Goal: Task Accomplishment & Management: Manage account settings

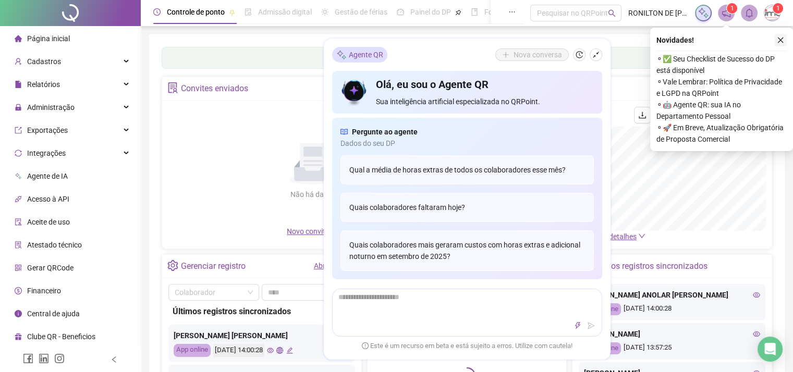
click at [780, 39] on icon "close" at bounding box center [781, 41] width 6 height 6
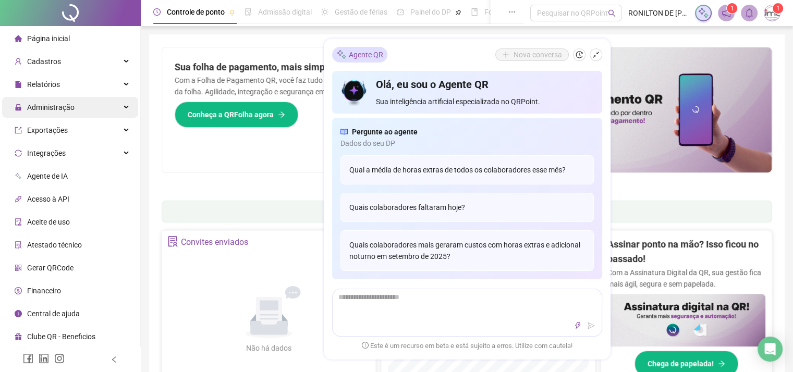
click at [42, 107] on span "Administração" at bounding box center [50, 107] width 47 height 8
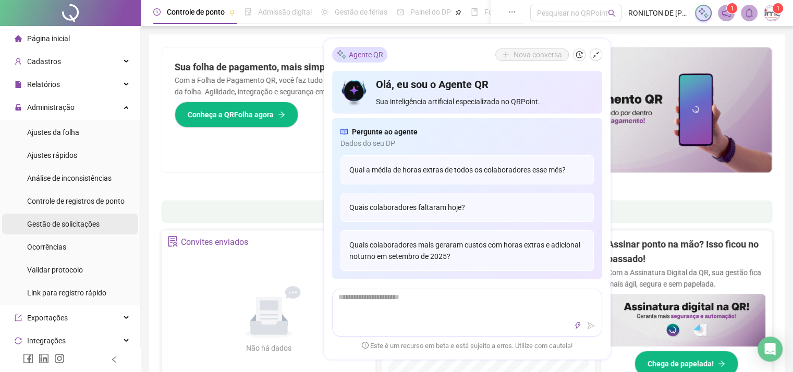
click at [65, 229] on div "Gestão de solicitações" at bounding box center [63, 224] width 72 height 21
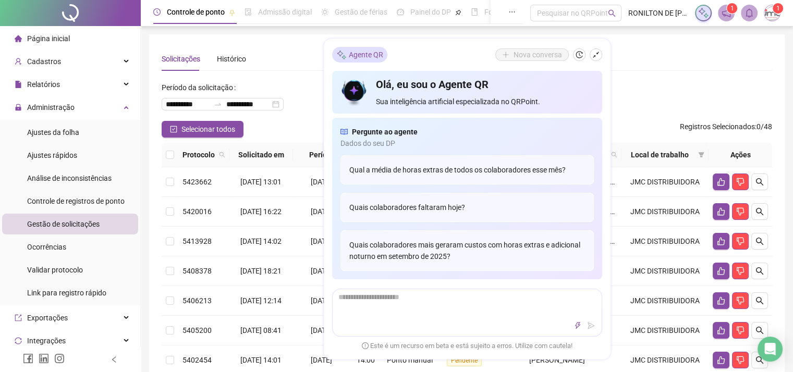
click at [652, 50] on div "Solicitações Histórico" at bounding box center [467, 59] width 611 height 24
click at [594, 57] on icon "shrink" at bounding box center [595, 54] width 7 height 7
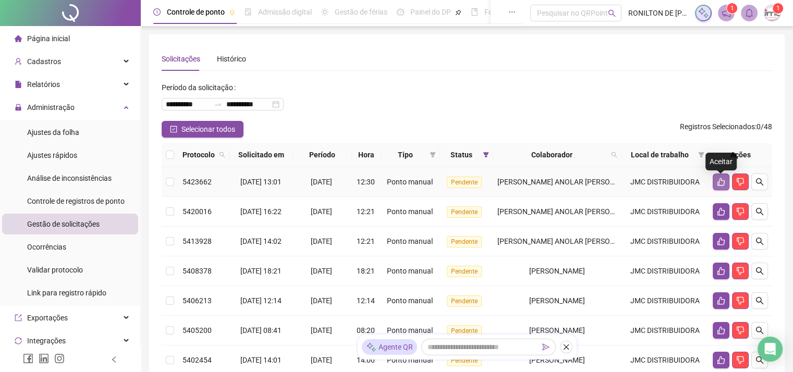
click at [721, 185] on icon "like" at bounding box center [721, 182] width 8 height 8
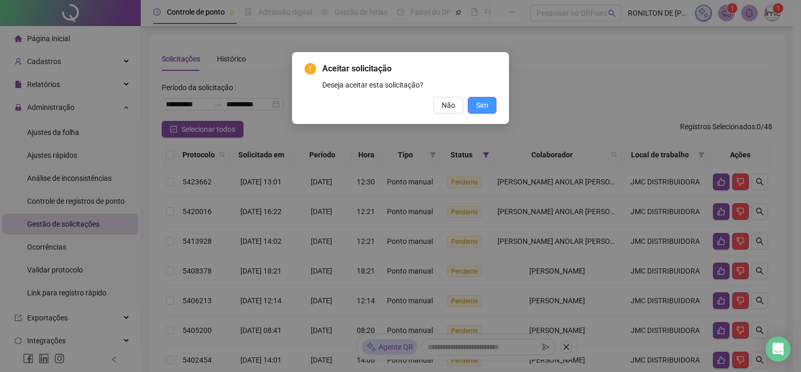
click at [483, 107] on span "Sim" at bounding box center [482, 105] width 12 height 11
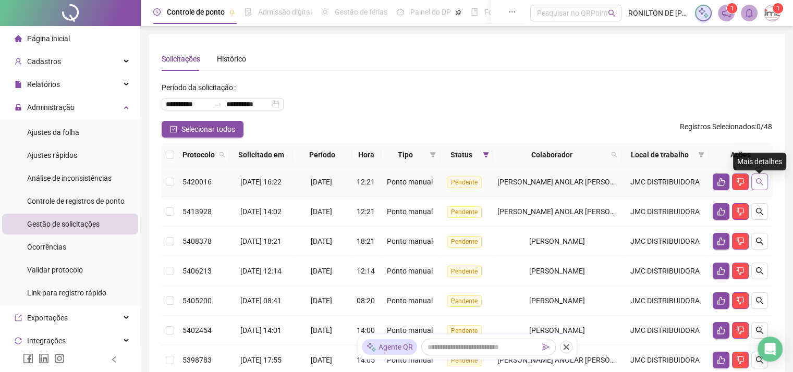
click at [758, 186] on icon "search" at bounding box center [759, 181] width 7 height 7
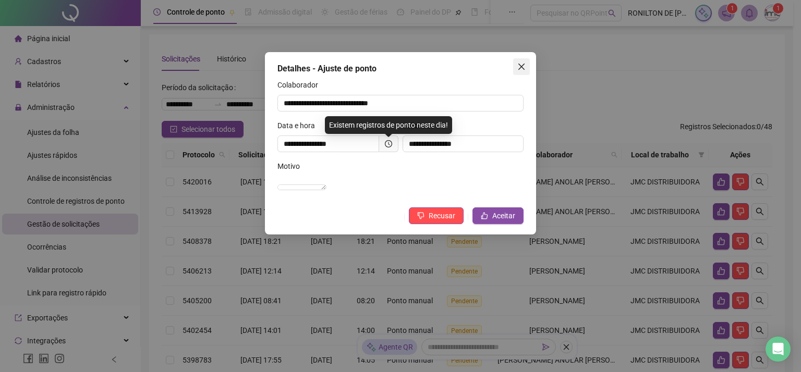
click at [519, 67] on icon "close" at bounding box center [521, 67] width 8 height 8
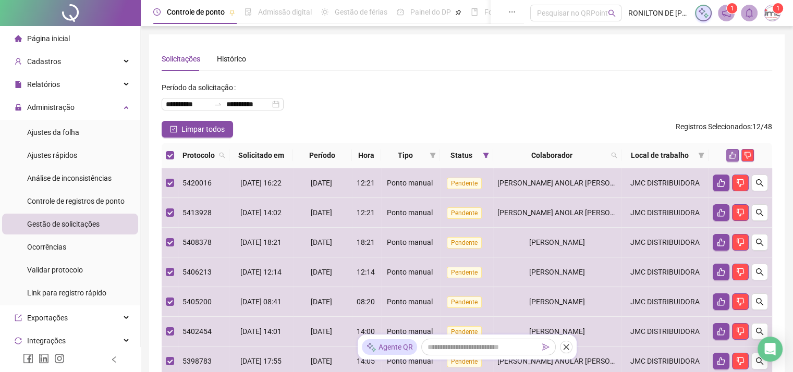
click at [733, 154] on icon "like" at bounding box center [732, 155] width 7 height 7
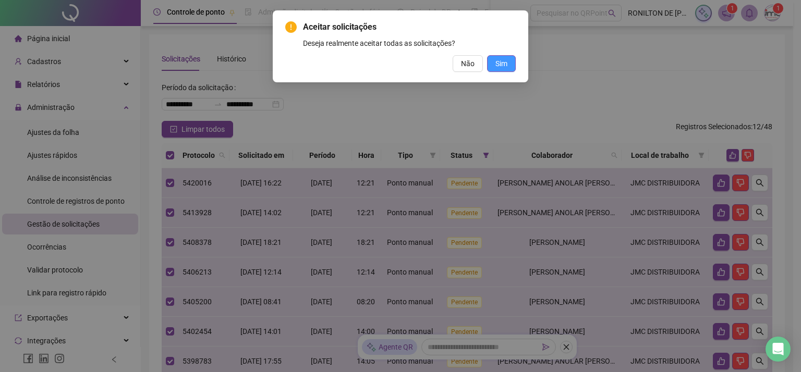
click at [496, 64] on span "Sim" at bounding box center [501, 63] width 12 height 11
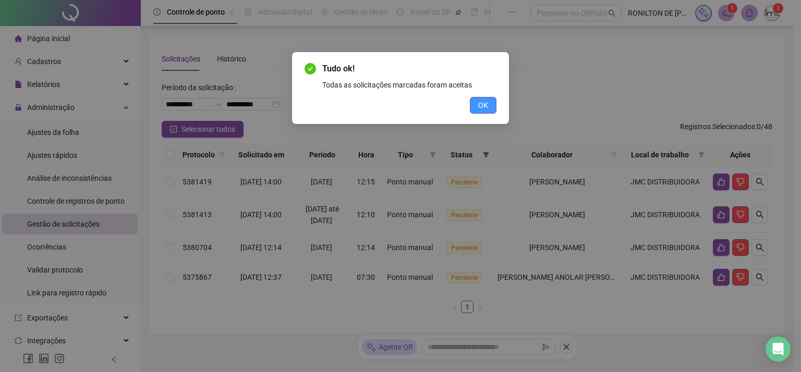
click at [492, 104] on button "OK" at bounding box center [483, 105] width 27 height 17
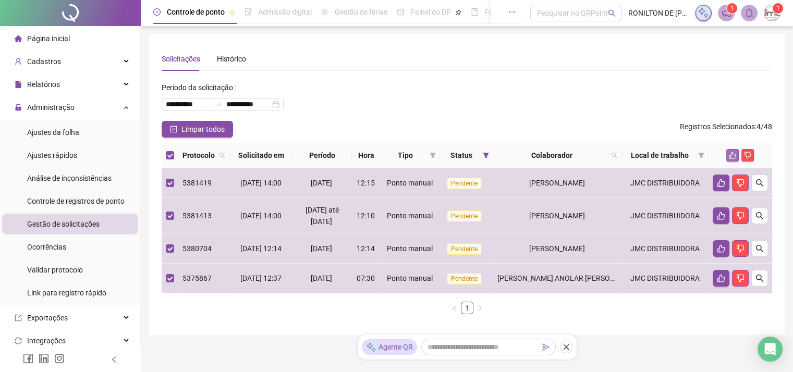
click at [732, 156] on icon "like" at bounding box center [732, 155] width 7 height 7
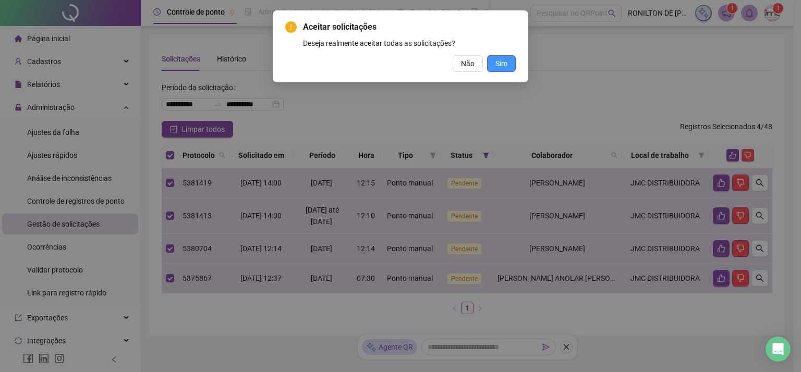
click at [498, 64] on span "Sim" at bounding box center [501, 63] width 12 height 11
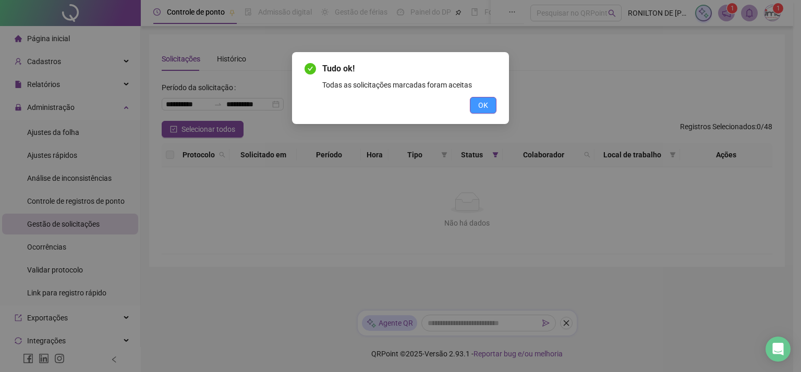
click at [477, 106] on button "OK" at bounding box center [483, 105] width 27 height 17
